Goal: Task Accomplishment & Management: Use online tool/utility

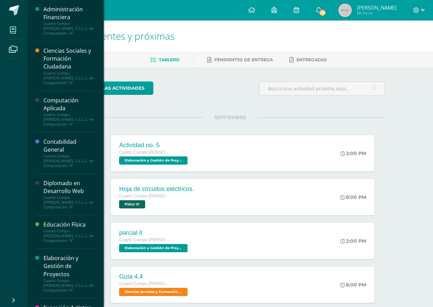
click at [7, 33] on span at bounding box center [12, 29] width 15 height 15
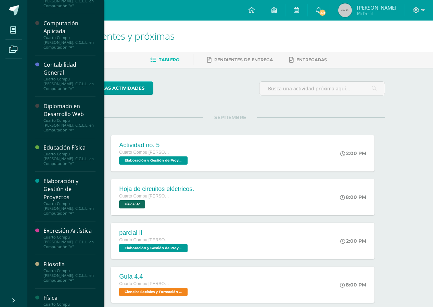
scroll to position [103, 0]
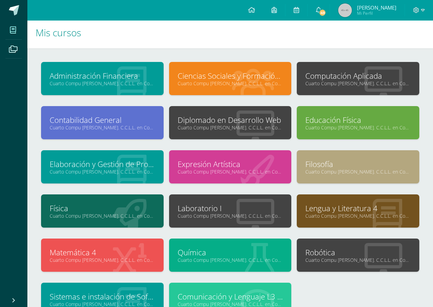
scroll to position [0, 0]
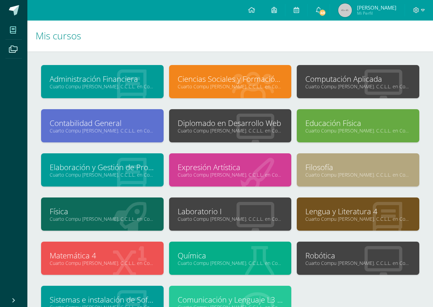
click at [368, 89] on link "Cuarto Compu [PERSON_NAME]. C.C.L.L. en Computación "A"" at bounding box center [357, 86] width 105 height 7
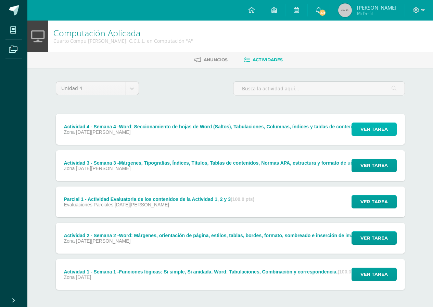
click at [378, 129] on span "Ver tarea" at bounding box center [373, 129] width 27 height 13
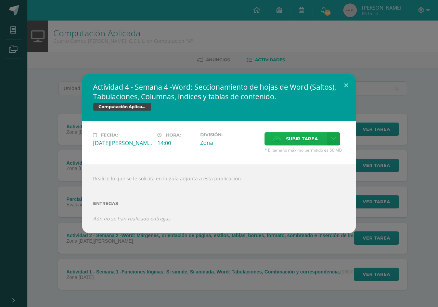
click at [286, 141] on span "Subir tarea" at bounding box center [302, 138] width 32 height 13
click at [0, 0] on input "Subir tarea" at bounding box center [0, 0] width 0 height 0
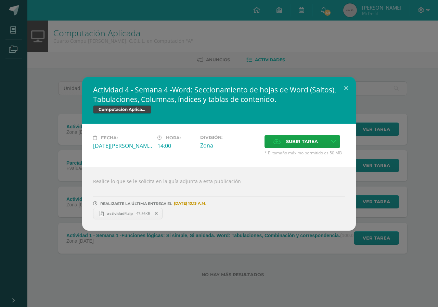
click at [112, 215] on span "actividad4.zip" at bounding box center [120, 213] width 33 height 5
click at [345, 86] on button at bounding box center [346, 88] width 20 height 23
